Goal: Task Accomplishment & Management: Complete application form

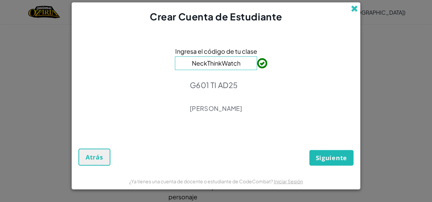
click at [352, 12] on span at bounding box center [354, 8] width 7 height 7
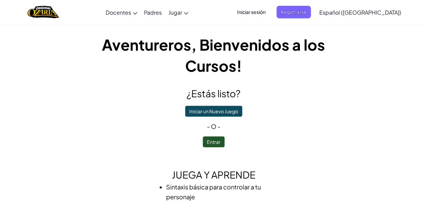
click at [270, 13] on span "Iniciar sesión" at bounding box center [251, 12] width 37 height 13
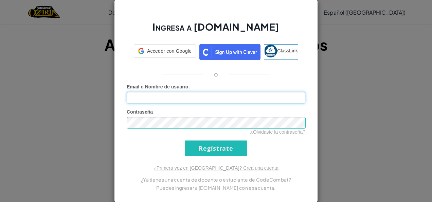
type input "al07153210@tecmilenio.mx"
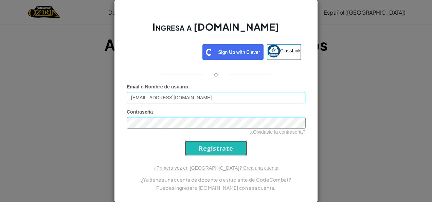
click at [222, 151] on input "Regístrate" at bounding box center [216, 147] width 62 height 15
